Goal: Navigation & Orientation: Find specific page/section

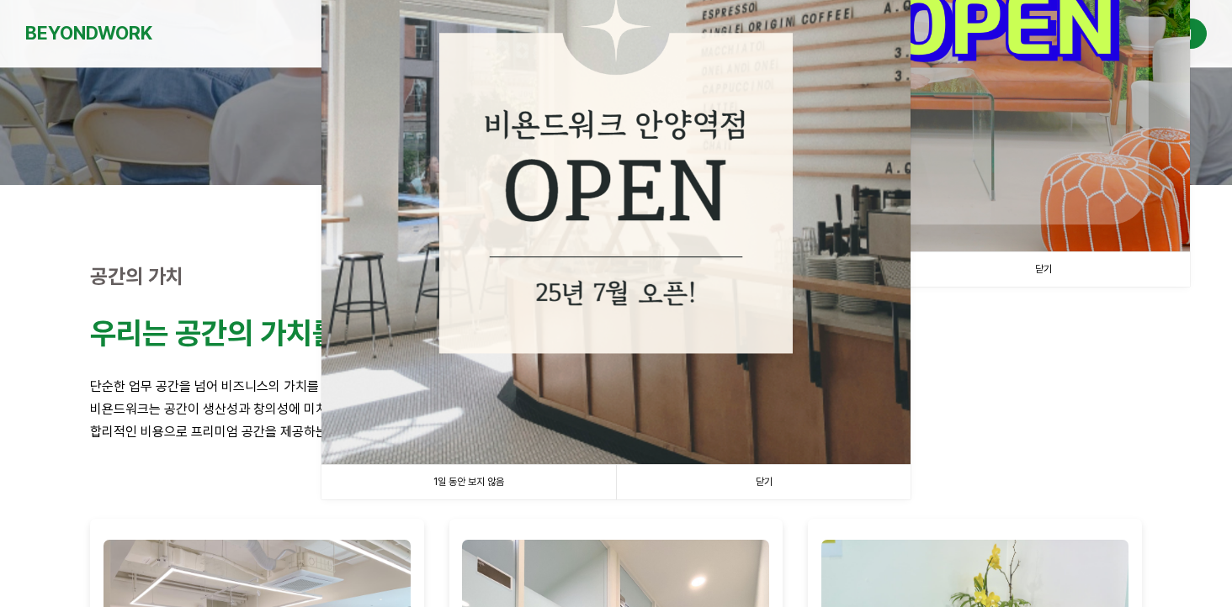
scroll to position [339, 0]
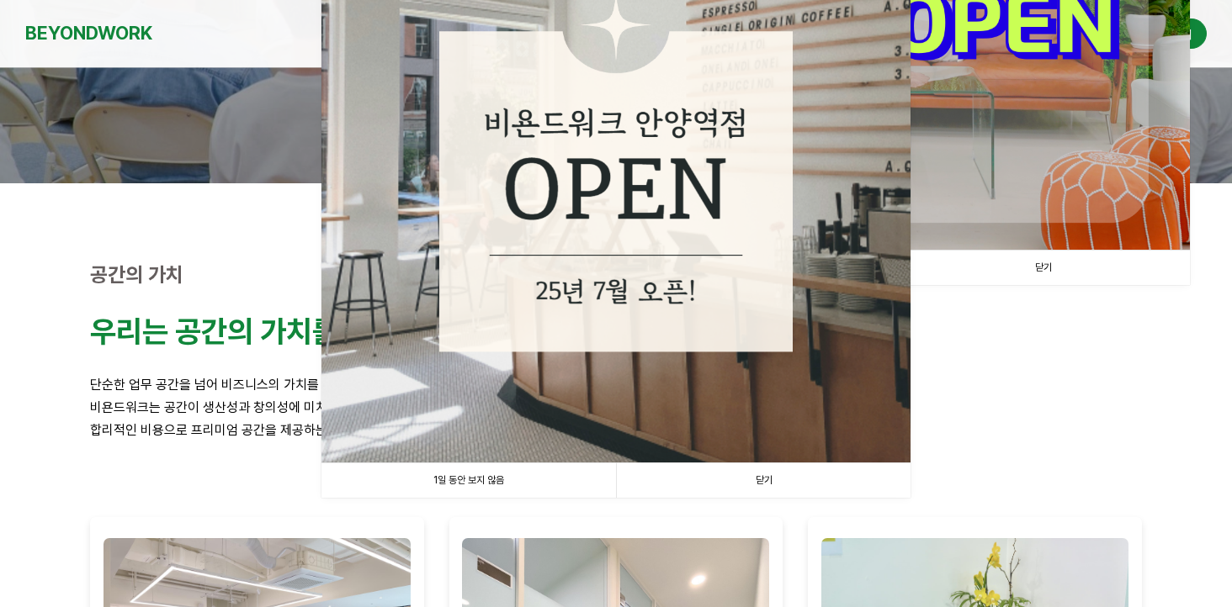
click at [735, 479] on link "닫기" at bounding box center [763, 481] width 294 height 34
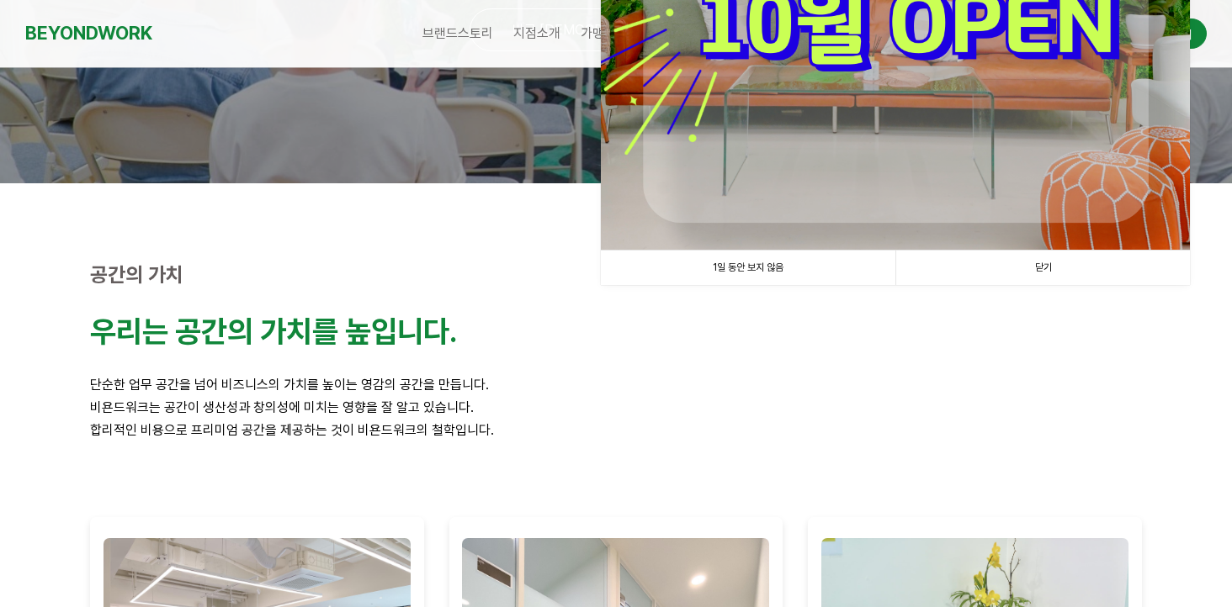
scroll to position [123, 0]
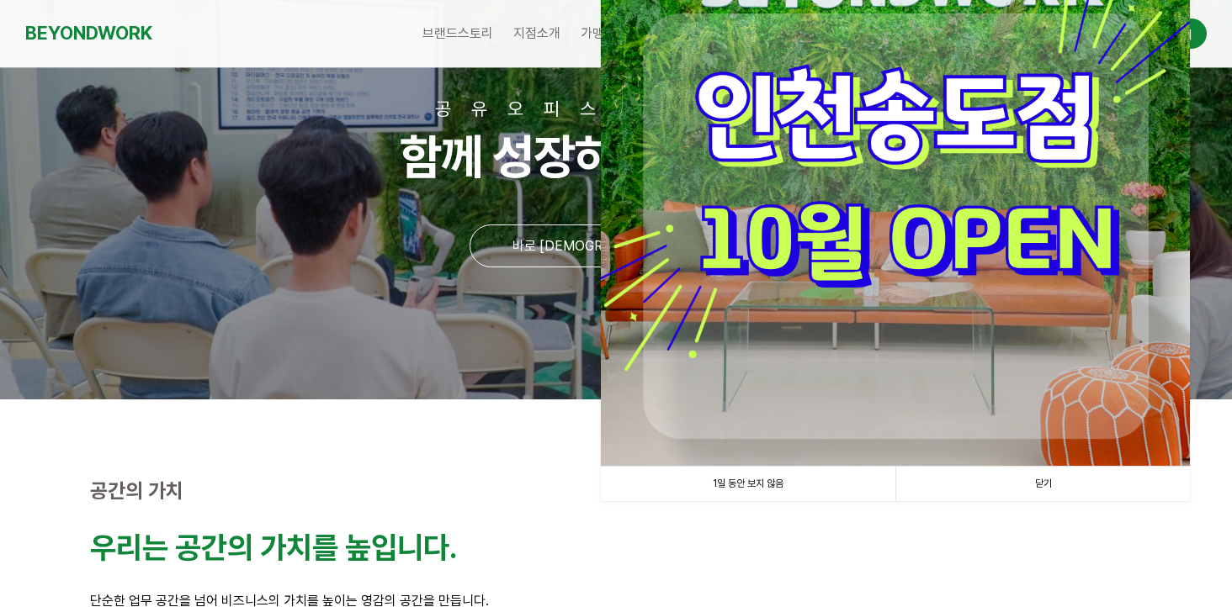
click at [1050, 486] on link "닫기" at bounding box center [1042, 484] width 294 height 34
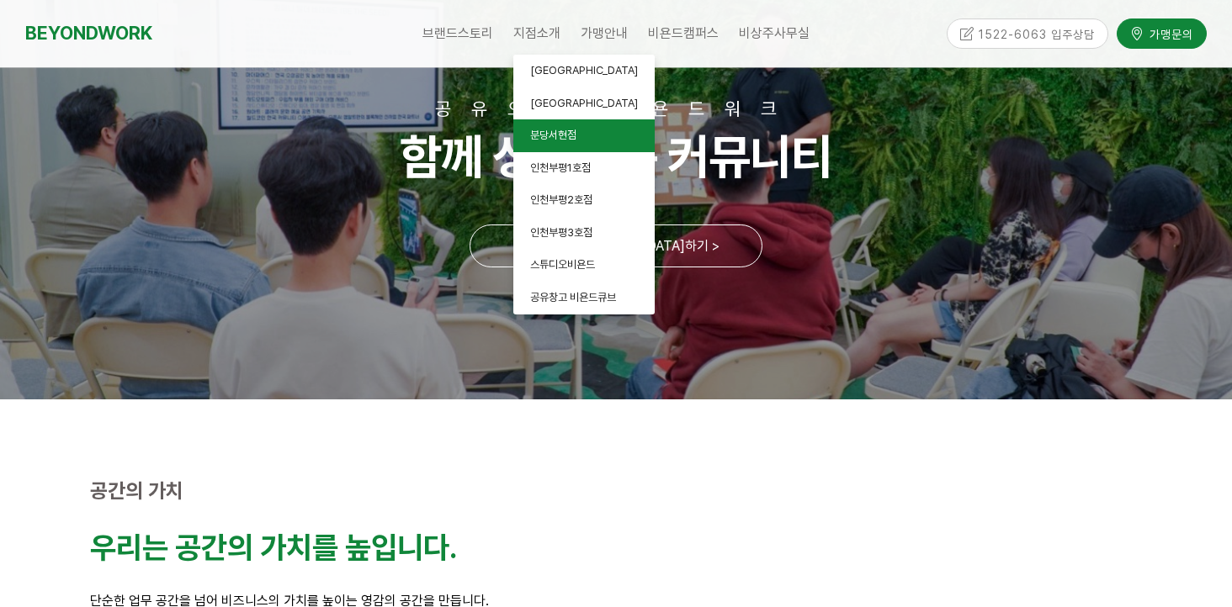
click at [547, 137] on span "분당서현점" at bounding box center [553, 135] width 46 height 13
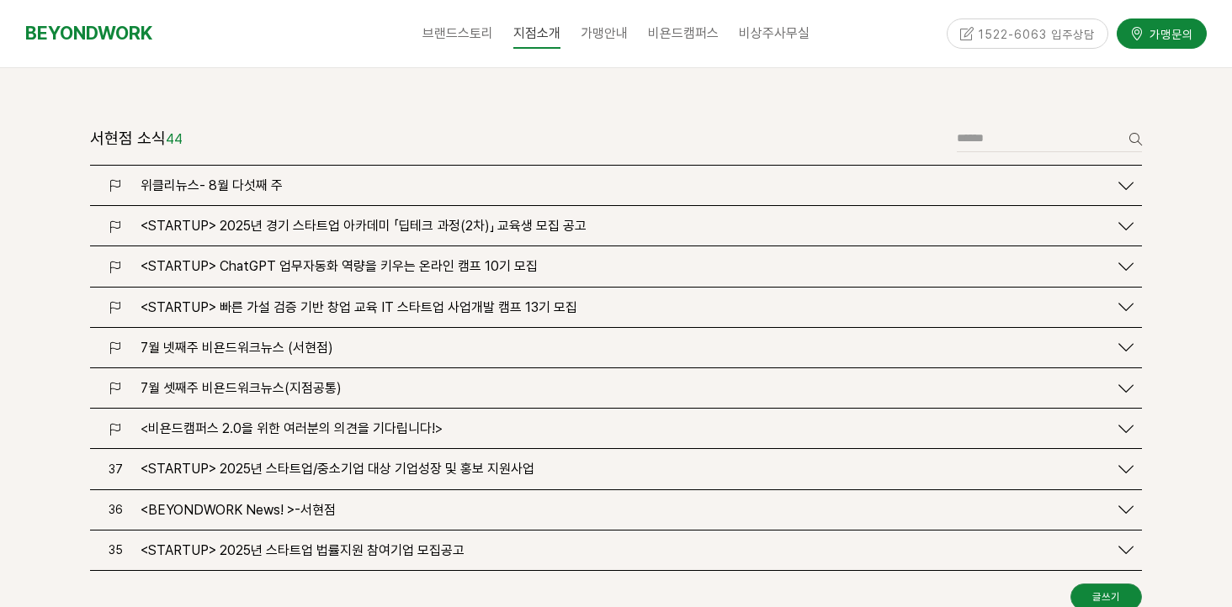
scroll to position [1921, 0]
click at [265, 342] on span "7월 넷째주 비욘드워크뉴스 (서현점)" at bounding box center [236, 350] width 193 height 16
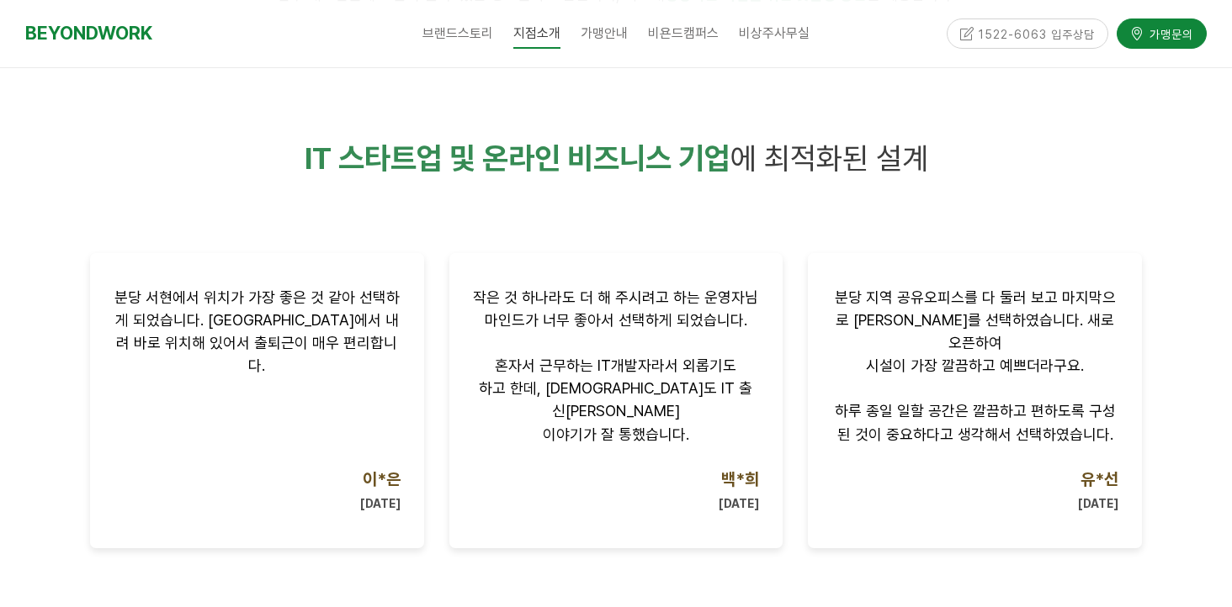
scroll to position [913, 0]
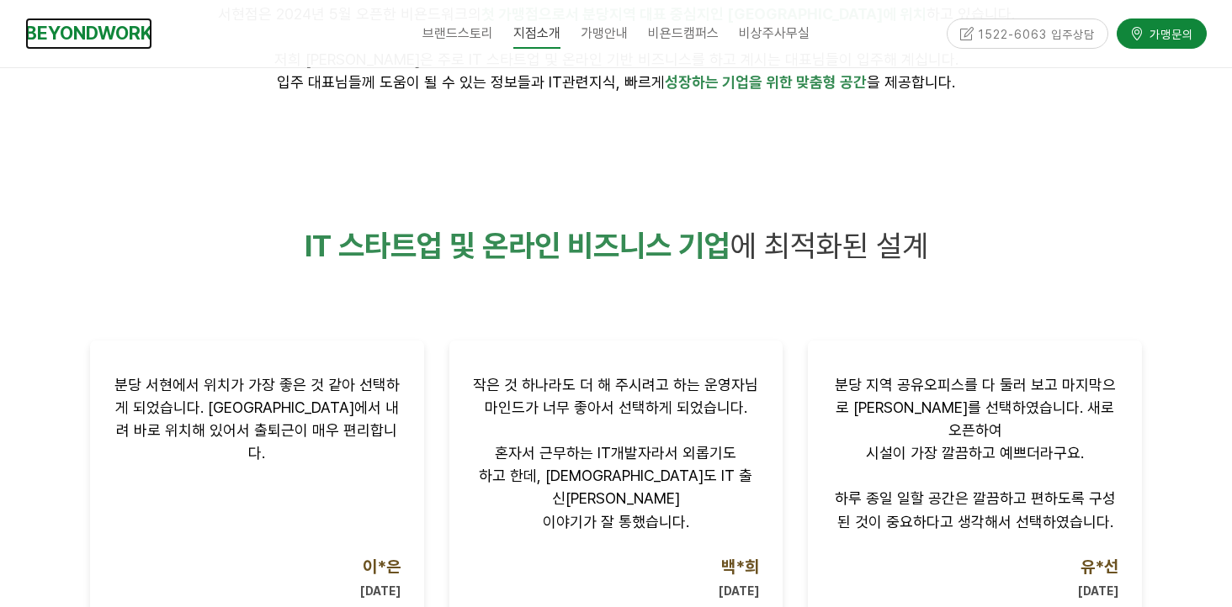
click at [82, 40] on link "BEYONDWORK" at bounding box center [88, 33] width 127 height 31
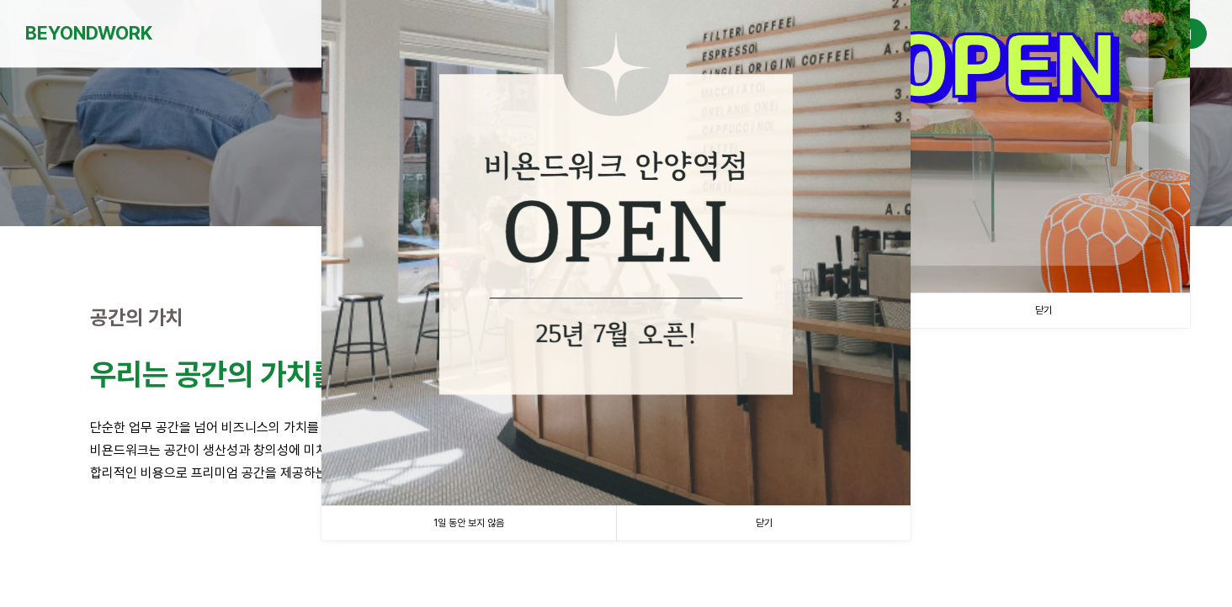
scroll to position [310, 0]
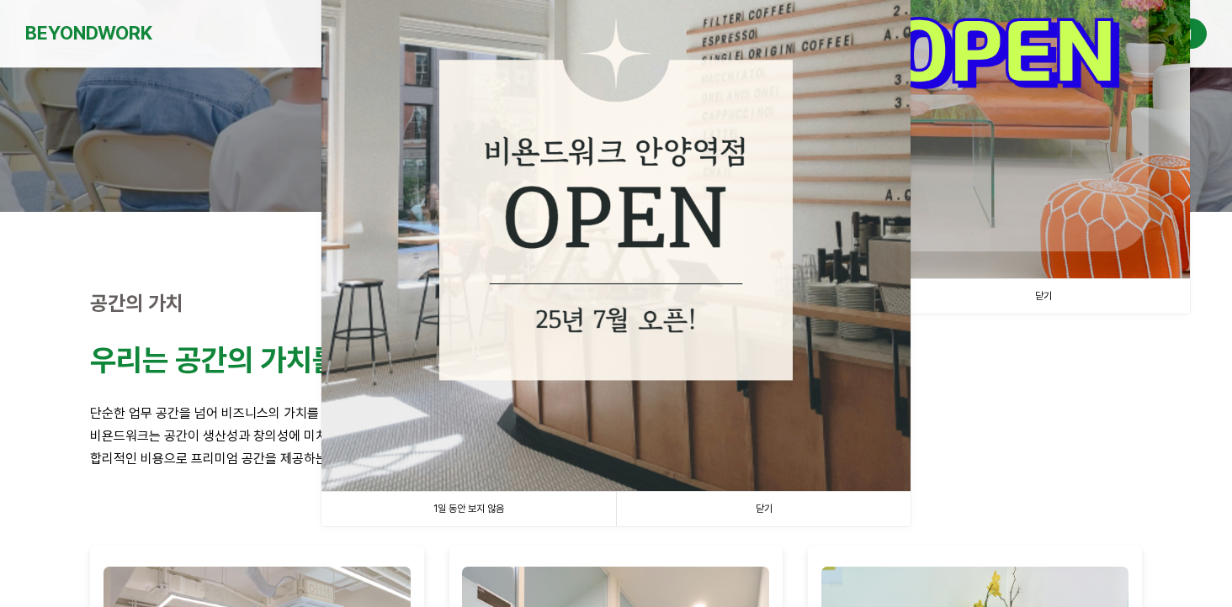
click at [753, 507] on link "닫기" at bounding box center [763, 509] width 294 height 34
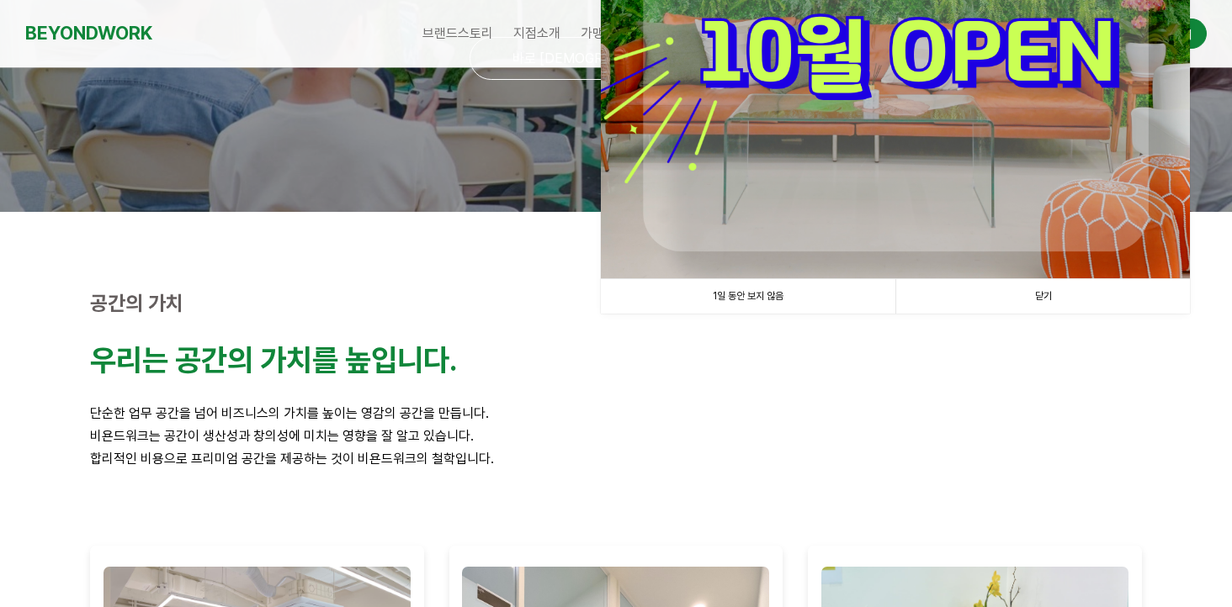
click at [1019, 301] on link "닫기" at bounding box center [1042, 296] width 294 height 34
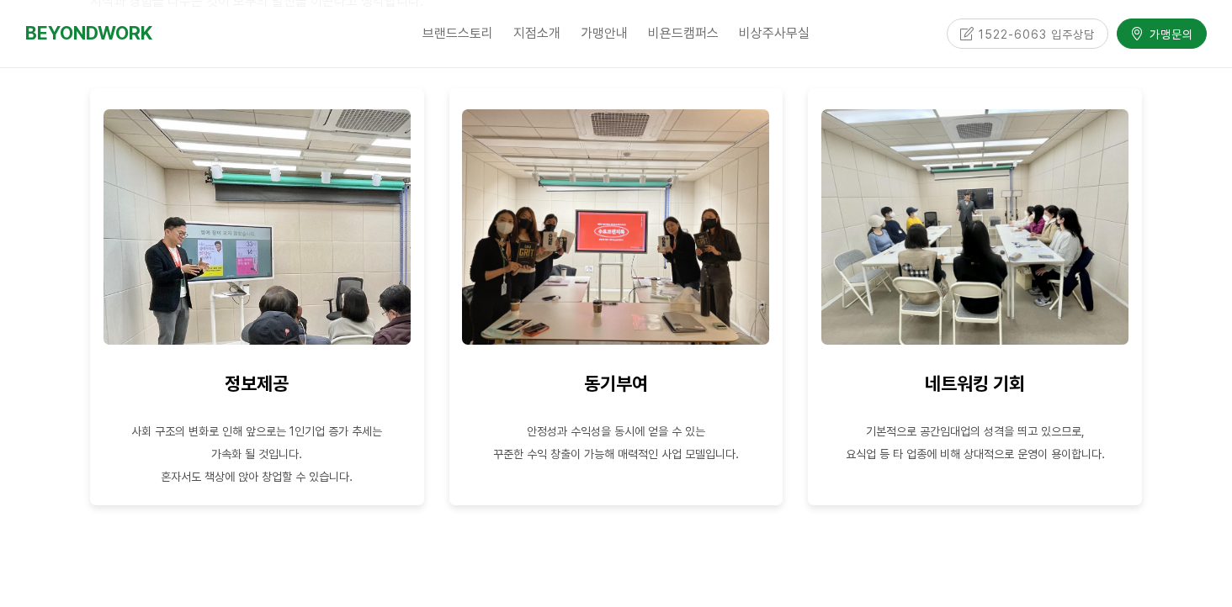
scroll to position [1567, 0]
